Goal: Navigation & Orientation: Find specific page/section

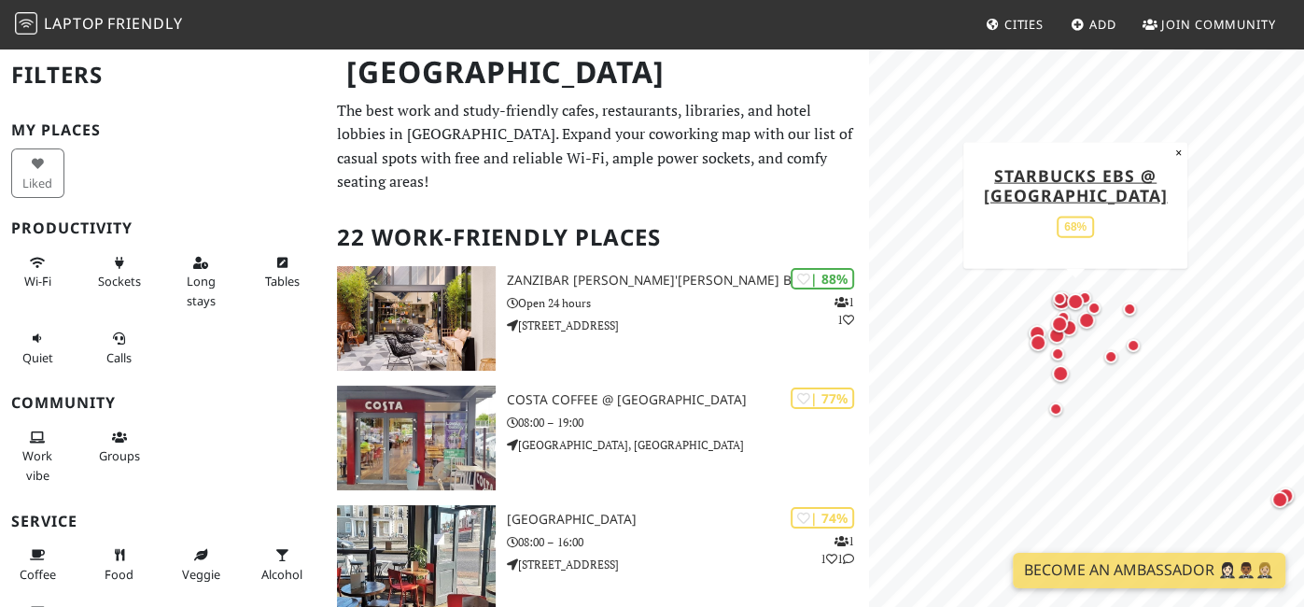
click at [1073, 298] on div "Map marker" at bounding box center [1075, 301] width 17 height 17
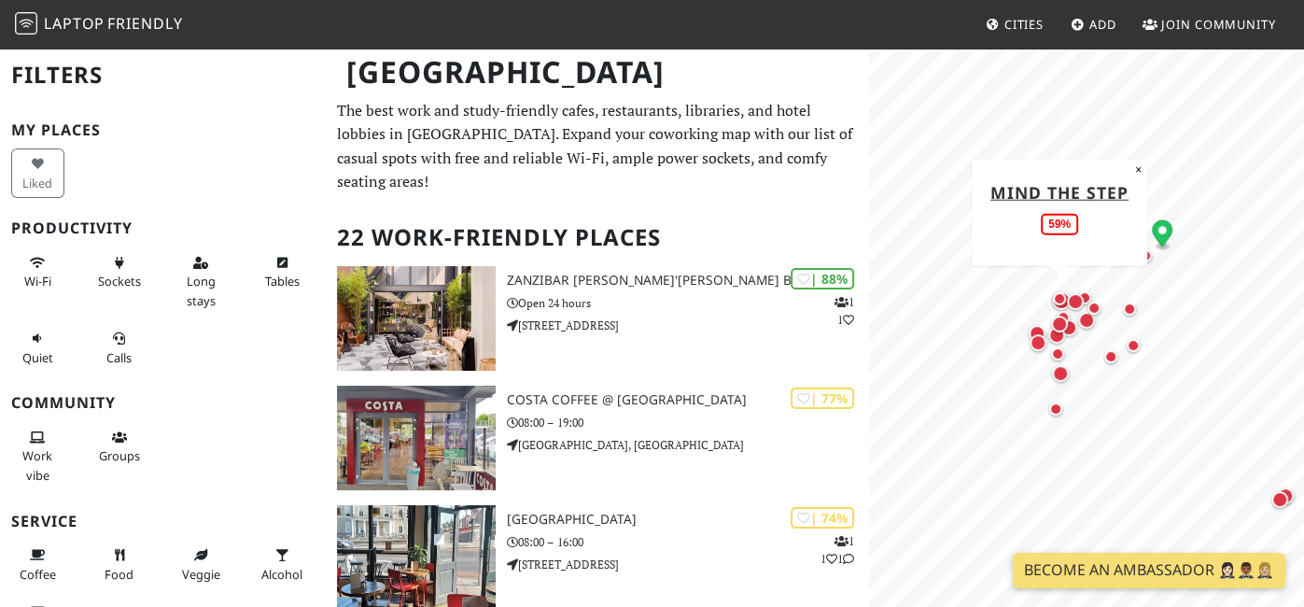
click at [1061, 300] on div "Map marker" at bounding box center [1059, 298] width 13 height 13
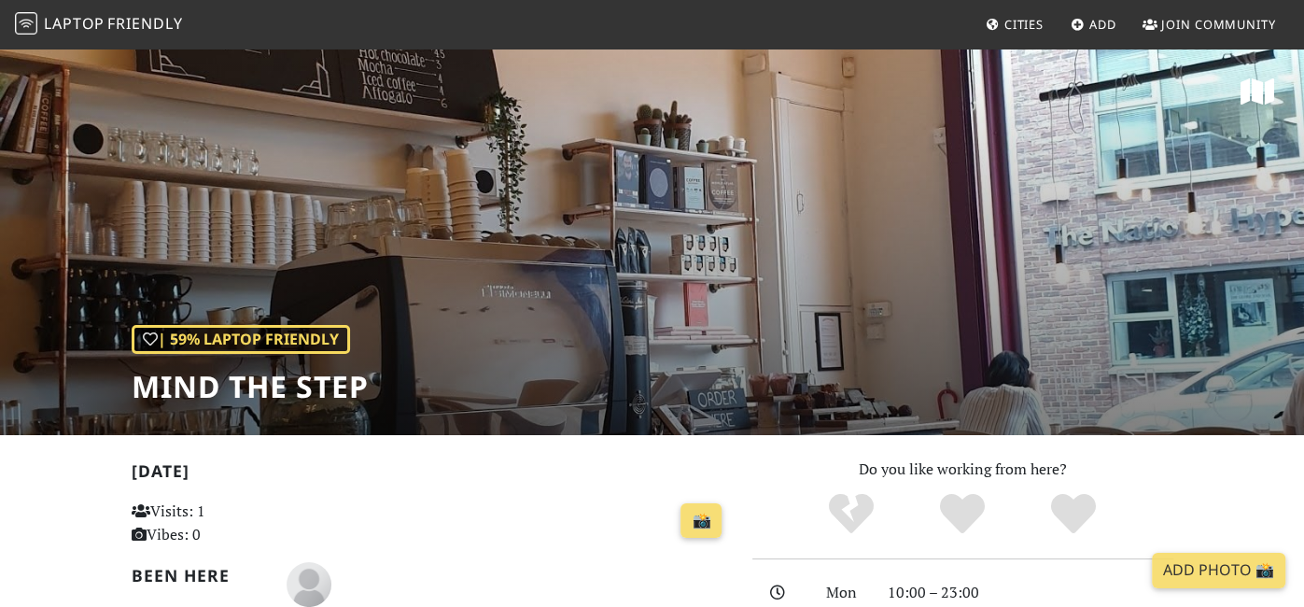
click at [135, 17] on span "Friendly" at bounding box center [144, 23] width 75 height 21
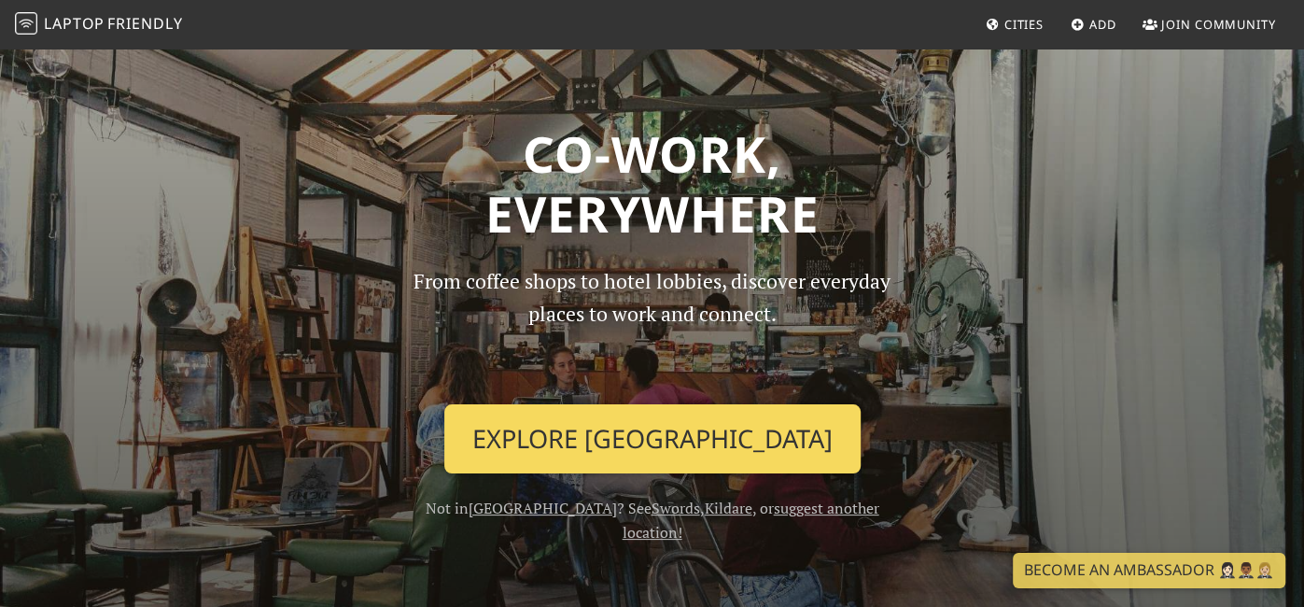
click at [676, 435] on link "Explore Dublin" at bounding box center [652, 438] width 416 height 69
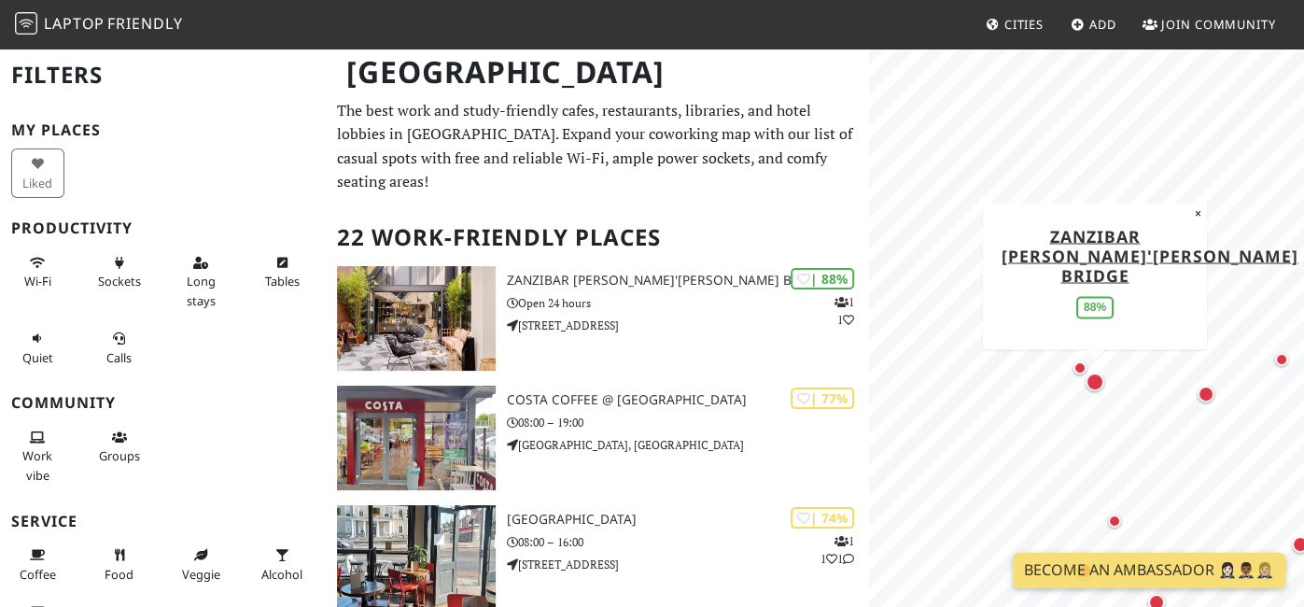
click at [1095, 382] on div "Map marker" at bounding box center [1095, 381] width 19 height 19
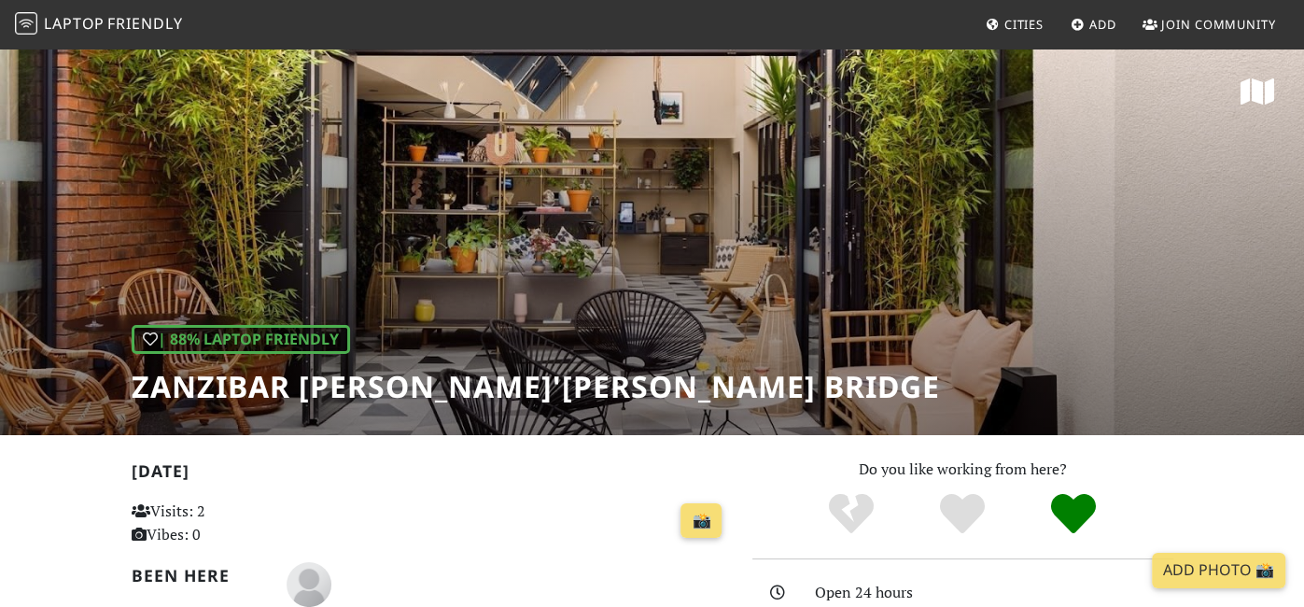
click at [555, 481] on h2 "[DATE]" at bounding box center [431, 474] width 598 height 27
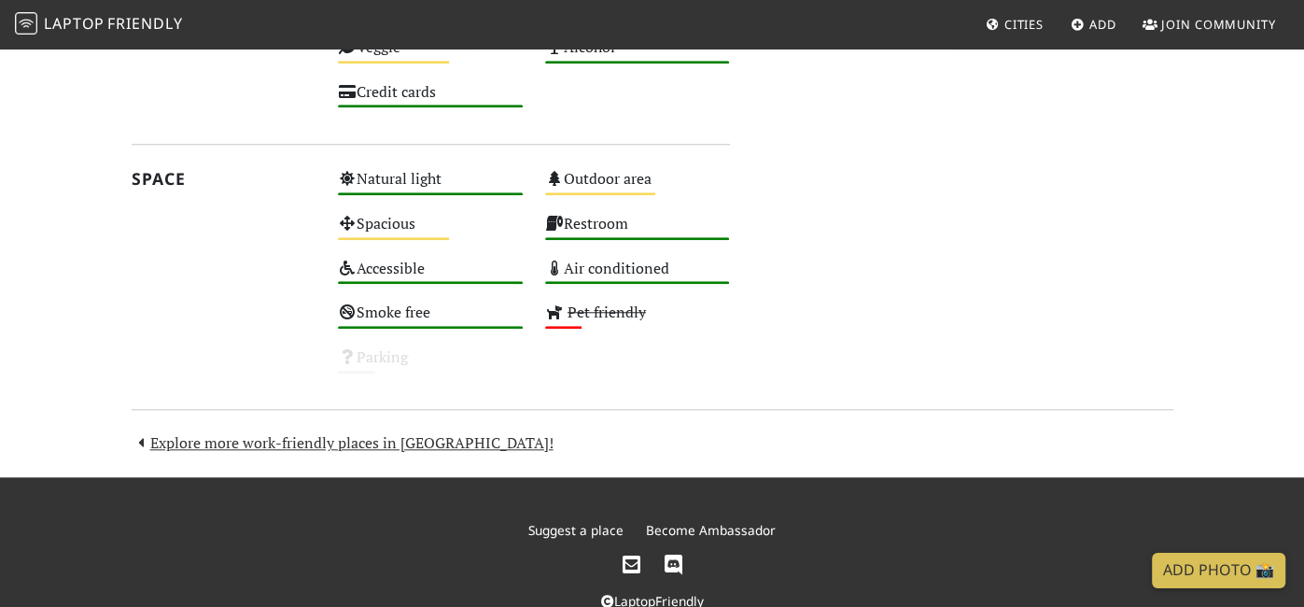
scroll to position [1082, 0]
